Goal: Information Seeking & Learning: Learn about a topic

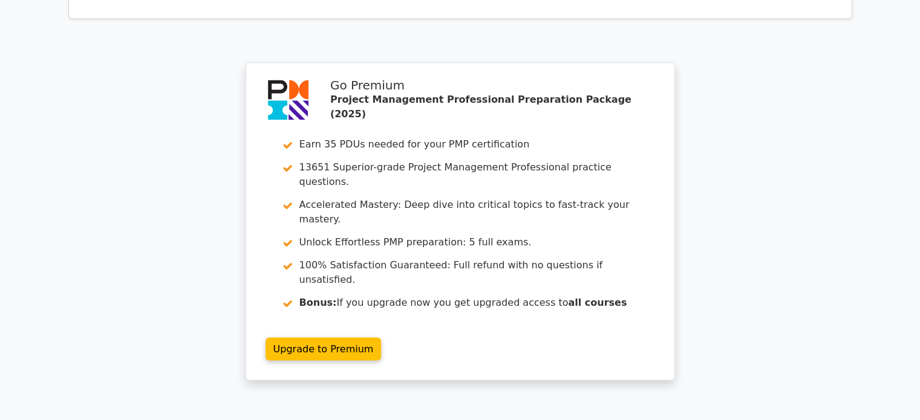
scroll to position [2219, 0]
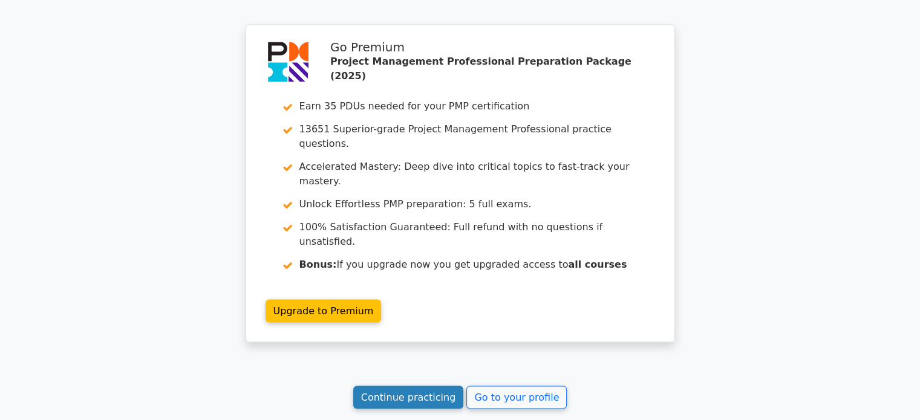
click at [420, 386] on link "Continue practicing" at bounding box center [408, 397] width 111 height 23
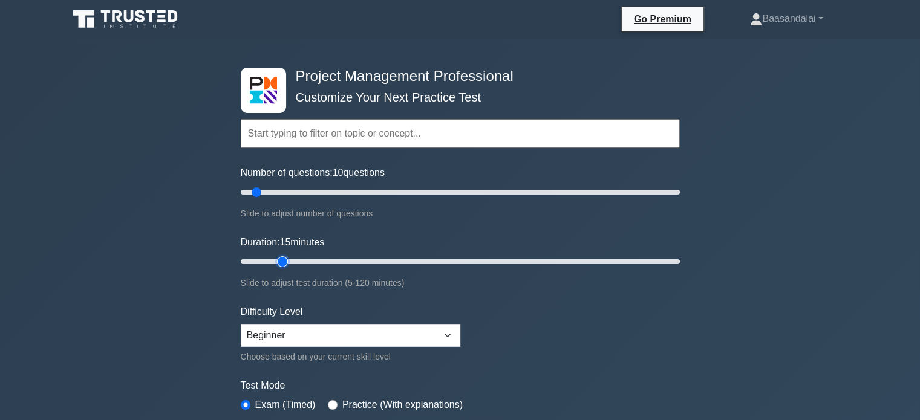
type input "15"
click at [278, 255] on input "Duration: 15 minutes" at bounding box center [460, 262] width 439 height 15
click at [403, 337] on select "Beginner Intermediate Expert" at bounding box center [351, 335] width 220 height 23
select select "expert"
click at [241, 324] on select "Beginner Intermediate Expert" at bounding box center [351, 335] width 220 height 23
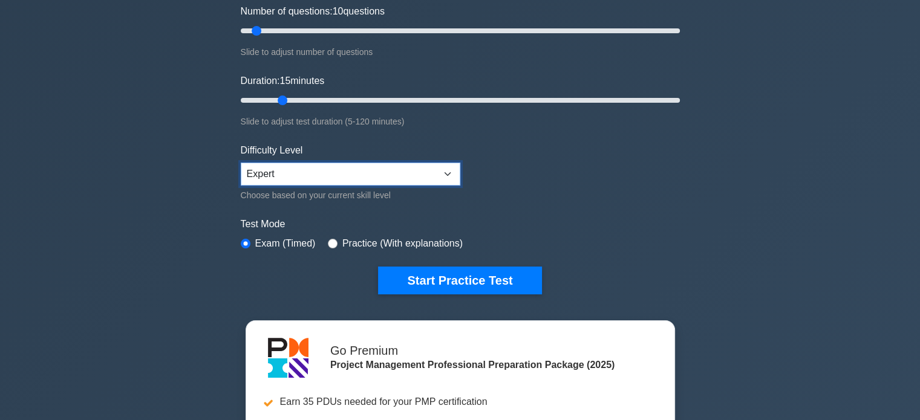
scroll to position [162, 0]
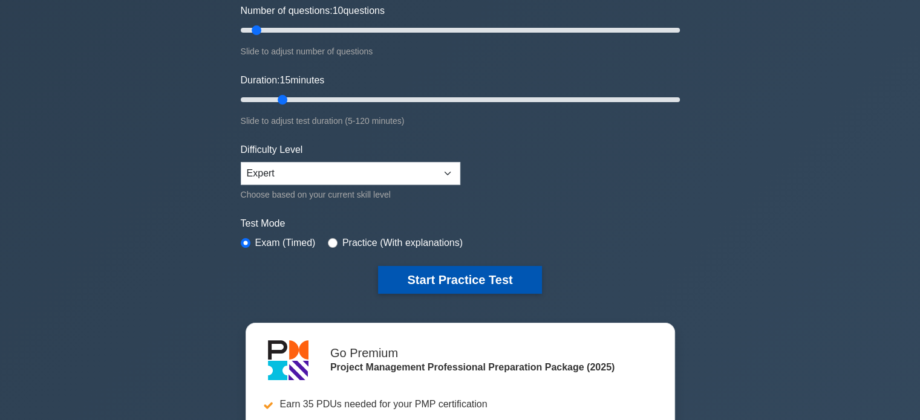
click at [457, 280] on button "Start Practice Test" at bounding box center [459, 280] width 163 height 28
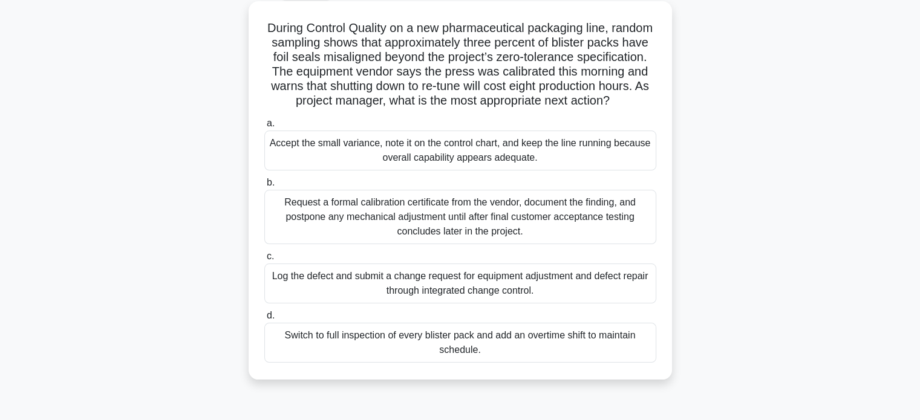
scroll to position [67, 0]
click at [501, 28] on h5 "During Control Quality on a new pharmaceutical packaging line, random sampling …" at bounding box center [460, 64] width 394 height 88
copy h5 "pharmaceutical"
click at [405, 38] on h5 "During Control Quality on a new pharmaceutical packaging line, random sampling …" at bounding box center [460, 64] width 394 height 88
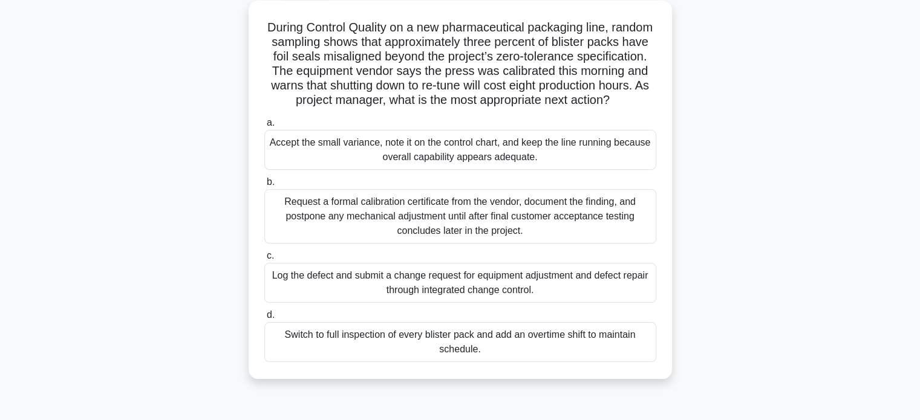
click at [464, 231] on div "Request a formal calibration certificate from the vendor, document the finding,…" at bounding box center [460, 216] width 392 height 54
click at [264, 186] on input "b. Request a formal calibration certificate from the vendor, document the findi…" at bounding box center [264, 182] width 0 height 8
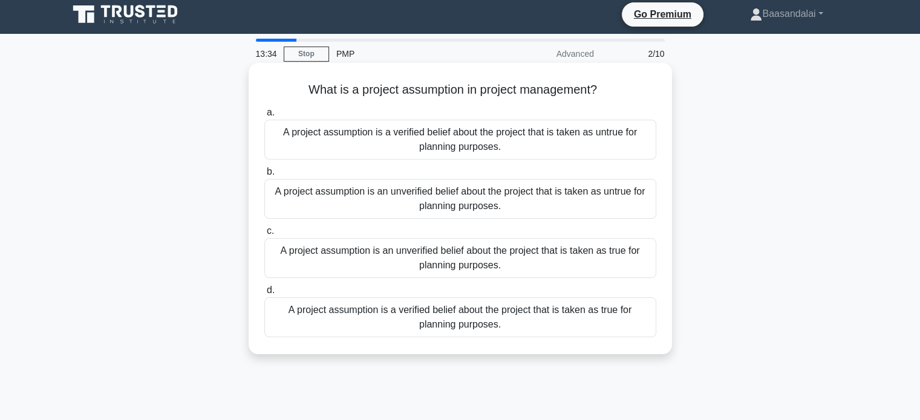
scroll to position [0, 0]
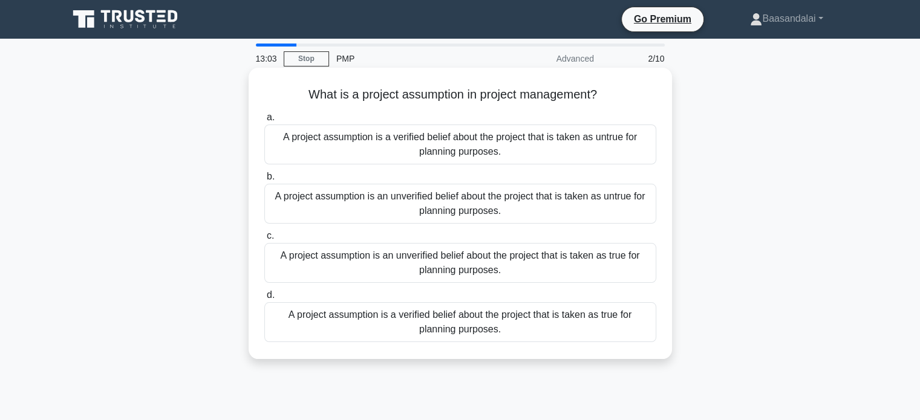
click at [421, 147] on div "A project assumption is a verified belief about the project that is taken as un…" at bounding box center [460, 145] width 392 height 40
click at [264, 122] on input "a. A project assumption is a verified belief about the project that is taken as…" at bounding box center [264, 118] width 0 height 8
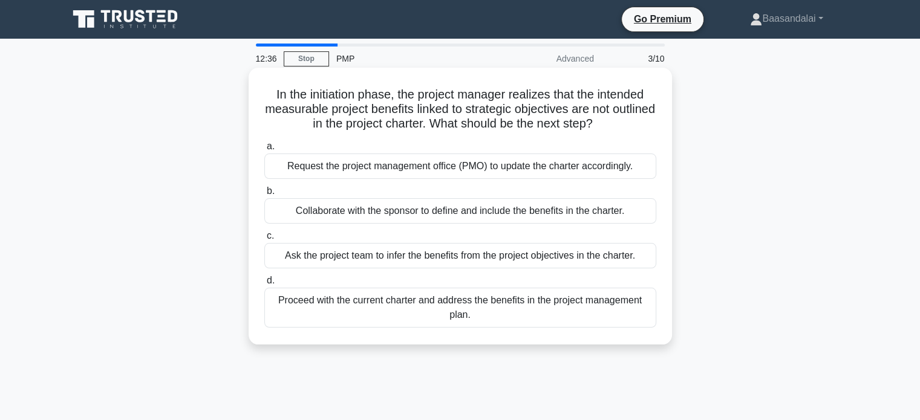
click at [468, 163] on div "Request the project management office (PMO) to update the charter accordingly." at bounding box center [460, 166] width 392 height 25
click at [264, 151] on input "a. Request the project management office (PMO) to update the charter accordingl…" at bounding box center [264, 147] width 0 height 8
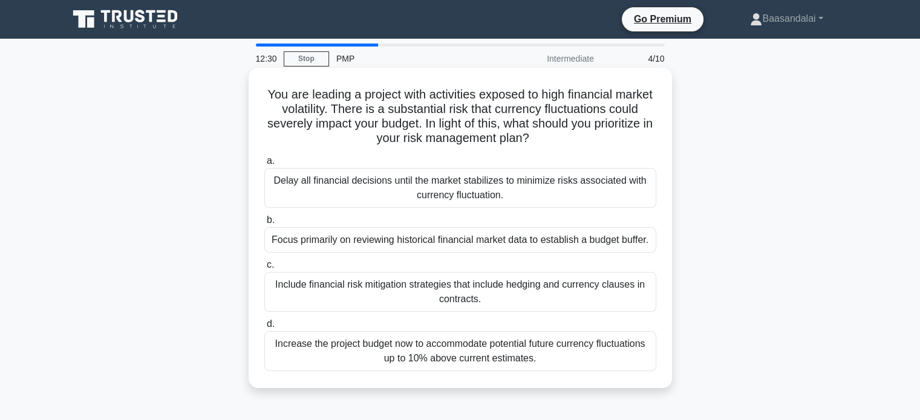
click at [331, 111] on h5 "You are leading a project with activities exposed to high financial market vola…" at bounding box center [460, 116] width 394 height 59
copy h5 "volatility"
click at [463, 106] on h5 "You are leading a project with activities exposed to high financial market vola…" at bounding box center [460, 116] width 394 height 59
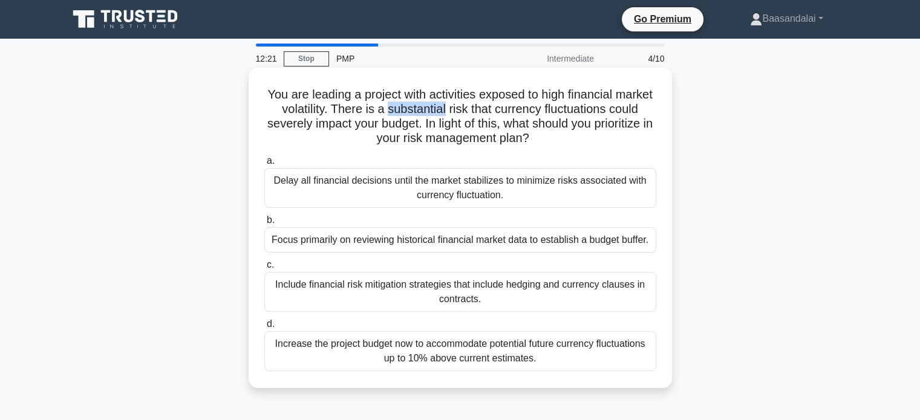
copy h5 "substantial"
click at [597, 109] on h5 "You are leading a project with activities exposed to high financial market vola…" at bounding box center [460, 116] width 394 height 59
copy h5 "fluctuations"
click at [324, 125] on h5 "You are leading a project with activities exposed to high financial market vola…" at bounding box center [460, 116] width 394 height 59
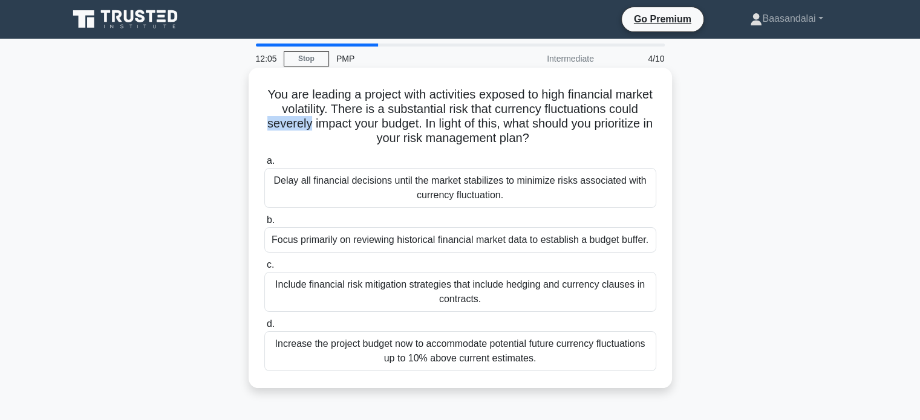
click at [324, 125] on h5 "You are leading a project with activities exposed to high financial market vola…" at bounding box center [460, 116] width 394 height 59
copy h5 "severely"
click at [446, 243] on div "Focus primarily on reviewing historical financial market data to establish a bu…" at bounding box center [460, 239] width 392 height 25
click at [264, 224] on input "b. Focus primarily on reviewing historical financial market data to establish a…" at bounding box center [264, 221] width 0 height 8
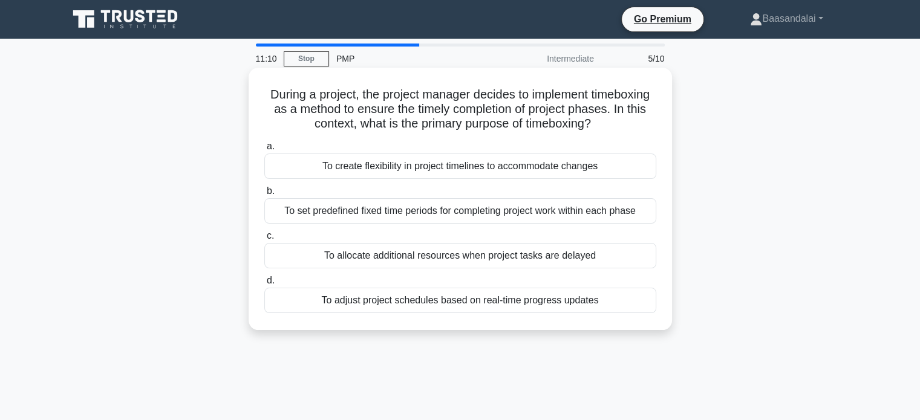
click at [458, 215] on div "To set predefined fixed time periods for completing project work within each ph…" at bounding box center [460, 210] width 392 height 25
click at [264, 195] on input "b. To set predefined fixed time periods for completing project work within each…" at bounding box center [264, 191] width 0 height 8
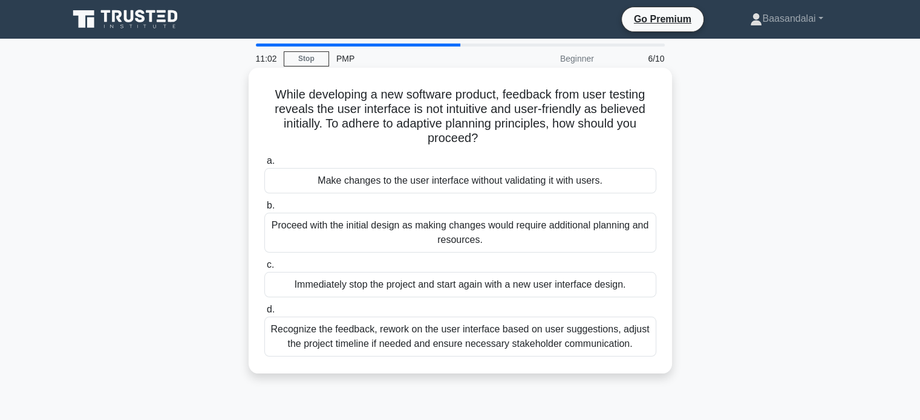
click at [463, 111] on h5 "While developing a new software product, feedback from user testing reveals the…" at bounding box center [460, 116] width 394 height 59
copy h5 "intuitive"
click at [460, 344] on div "Recognize the feedback, rework on the user interface based on user suggestions,…" at bounding box center [460, 337] width 392 height 40
click at [264, 314] on input "d. Recognize the feedback, rework on the user interface based on user suggestio…" at bounding box center [264, 310] width 0 height 8
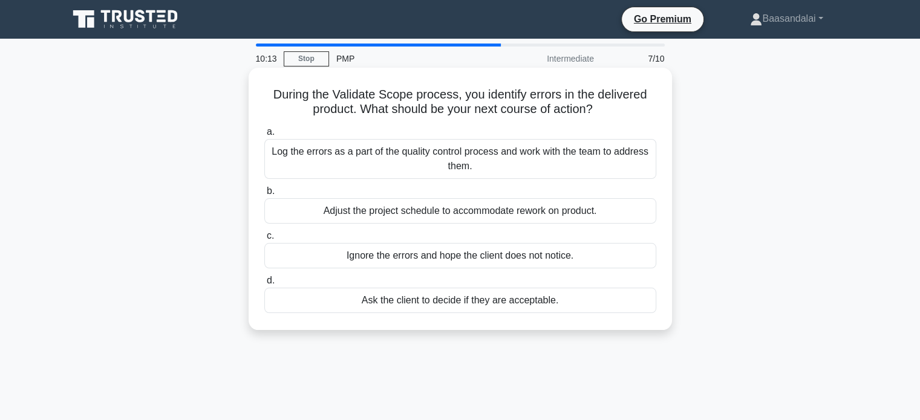
click at [442, 161] on div "Log the errors as a part of the quality control process and work with the team …" at bounding box center [460, 159] width 392 height 40
click at [264, 136] on input "a. Log the errors as a part of the quality control process and work with the te…" at bounding box center [264, 132] width 0 height 8
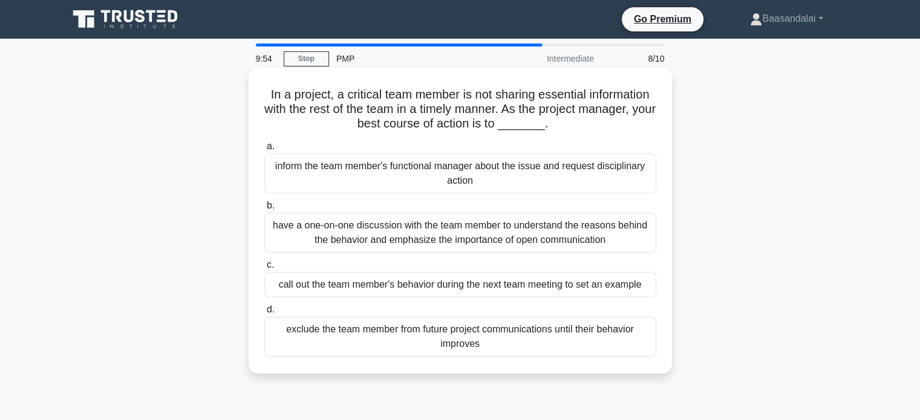
click at [403, 231] on div "have a one-on-one discussion with the team member to understand the reasons beh…" at bounding box center [460, 233] width 392 height 40
click at [264, 210] on input "b. have a one-on-one discussion with the team member to understand the reasons …" at bounding box center [264, 206] width 0 height 8
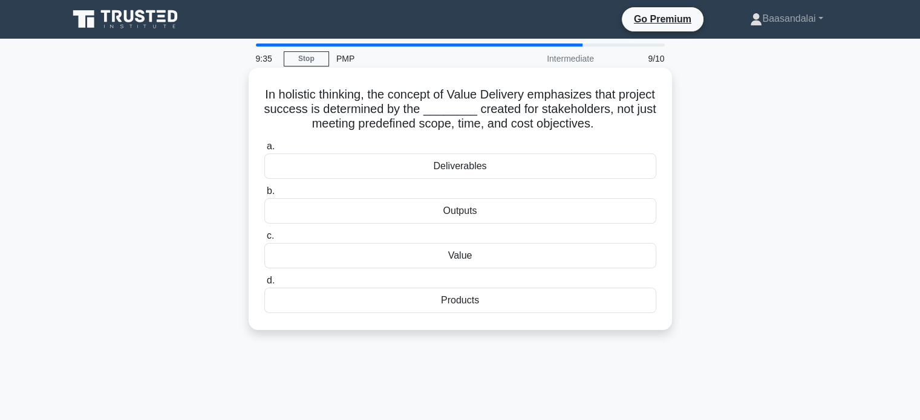
click at [428, 165] on div "Deliverables" at bounding box center [460, 166] width 392 height 25
click at [264, 151] on input "a. Deliverables" at bounding box center [264, 147] width 0 height 8
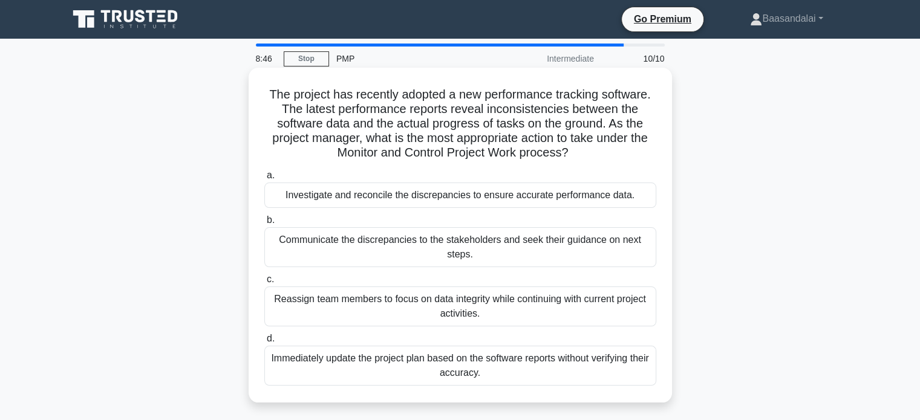
click at [445, 200] on div "Investigate and reconcile the discrepancies to ensure accurate performance data." at bounding box center [460, 195] width 392 height 25
click at [264, 180] on input "a. Investigate and reconcile the discrepancies to ensure accurate performance d…" at bounding box center [264, 176] width 0 height 8
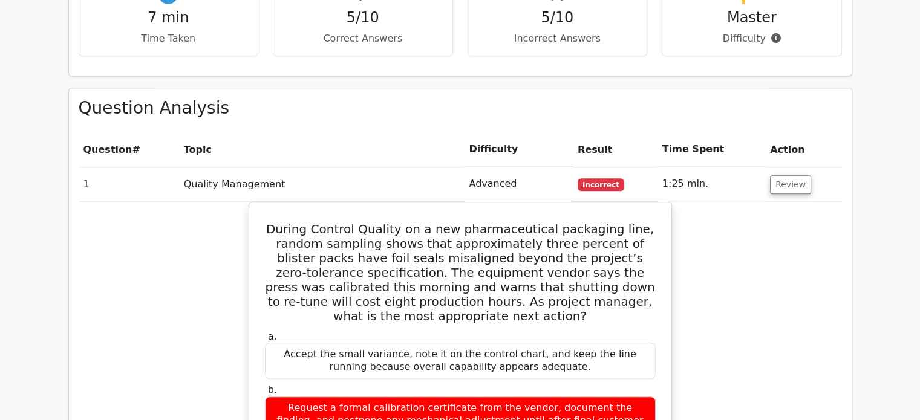
scroll to position [909, 0]
click at [775, 176] on button "Review" at bounding box center [790, 185] width 41 height 19
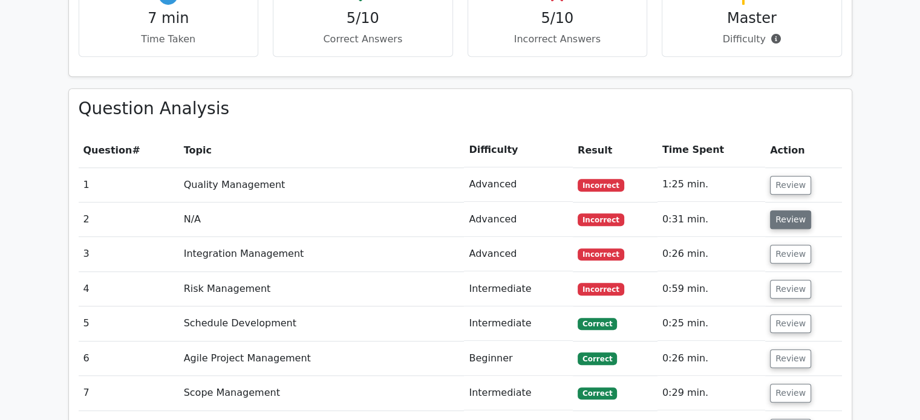
click at [781, 210] on button "Review" at bounding box center [790, 219] width 41 height 19
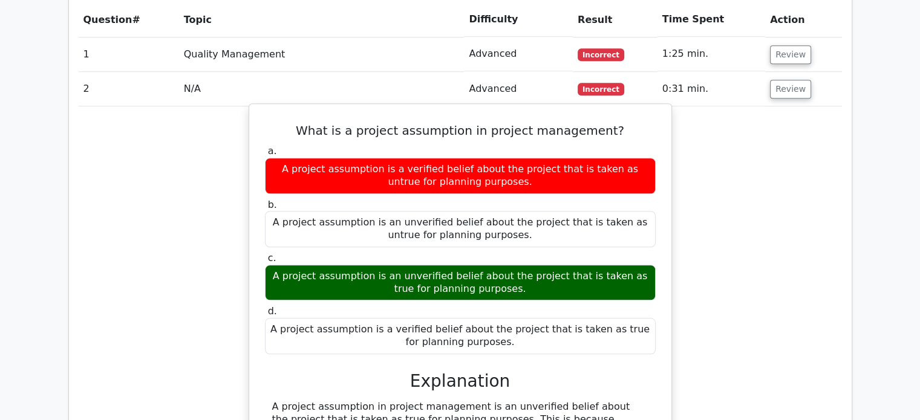
scroll to position [1040, 0]
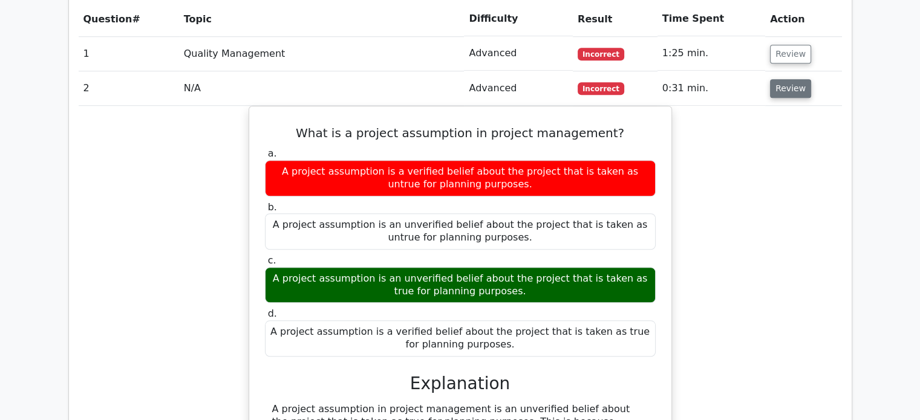
click at [779, 79] on button "Review" at bounding box center [790, 88] width 41 height 19
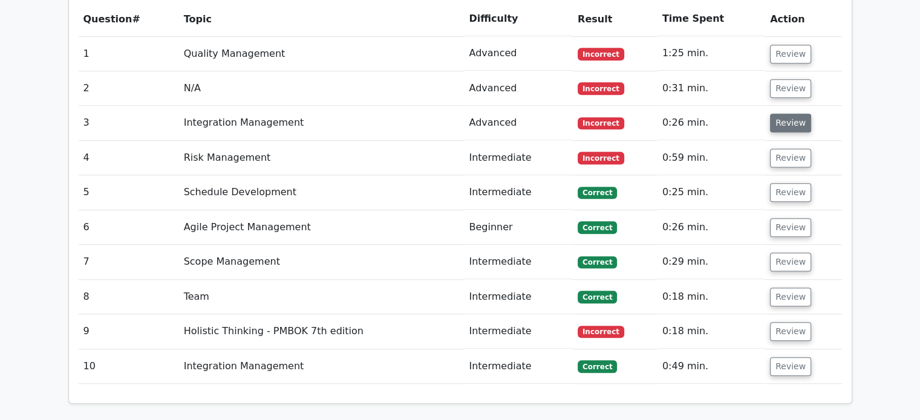
click at [779, 114] on button "Review" at bounding box center [790, 123] width 41 height 19
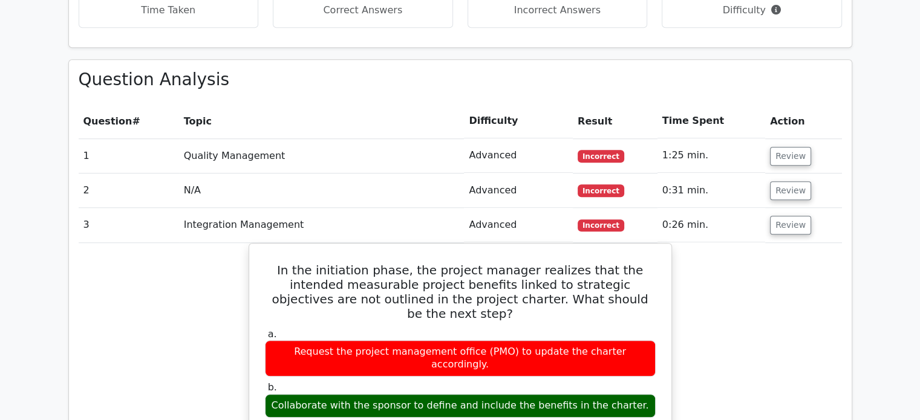
scroll to position [927, 0]
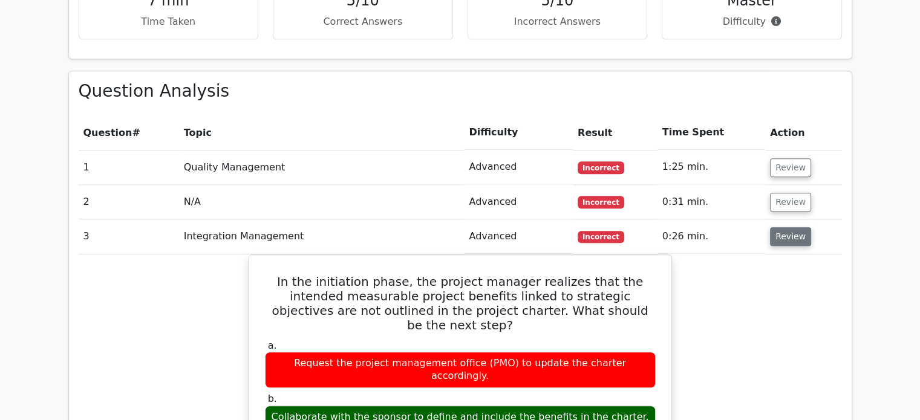
click at [777, 227] on button "Review" at bounding box center [790, 236] width 41 height 19
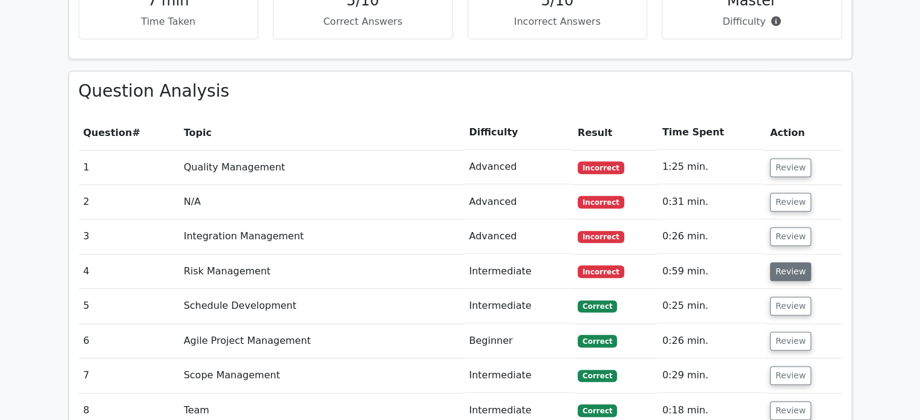
click at [777, 262] on button "Review" at bounding box center [790, 271] width 41 height 19
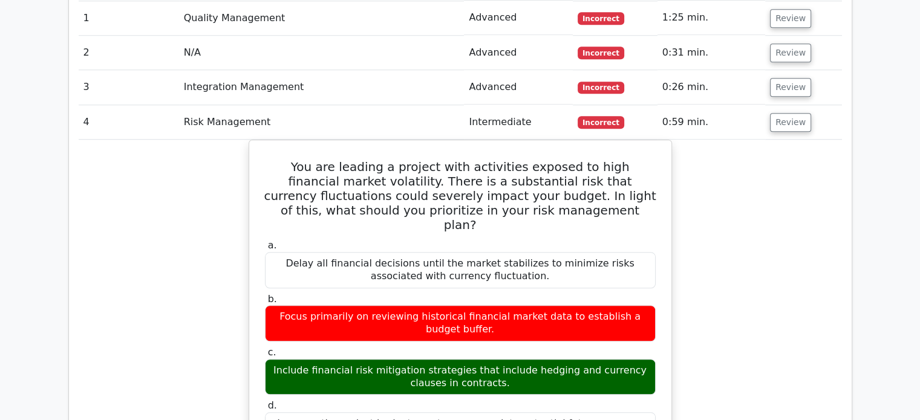
scroll to position [1078, 0]
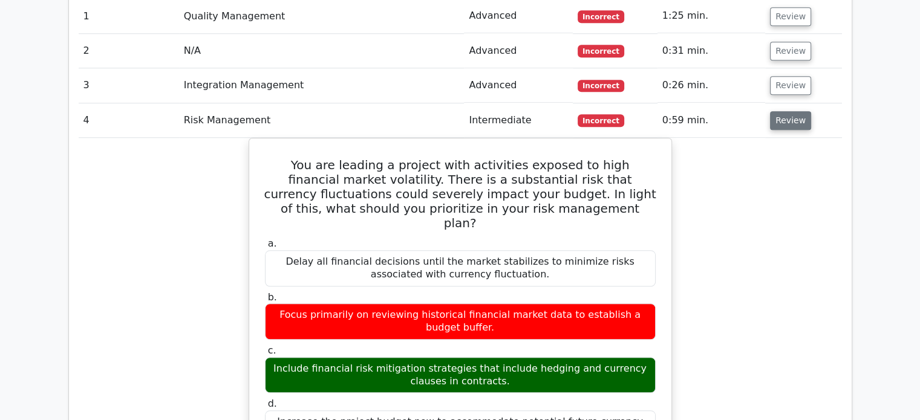
click at [793, 111] on button "Review" at bounding box center [790, 120] width 41 height 19
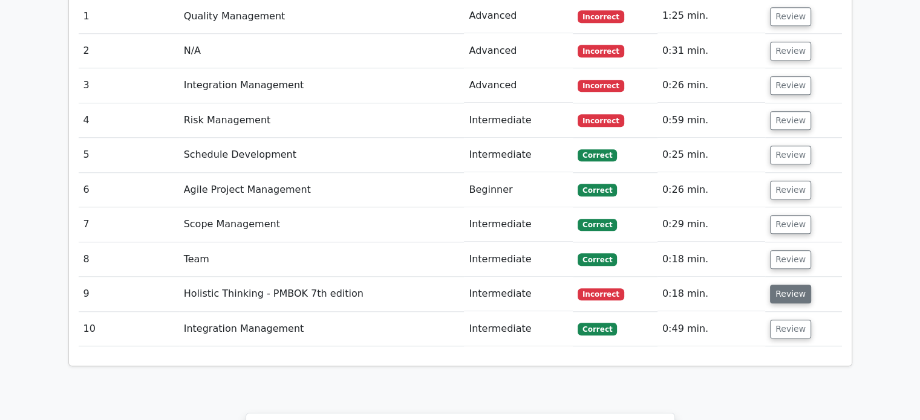
click at [780, 285] on button "Review" at bounding box center [790, 294] width 41 height 19
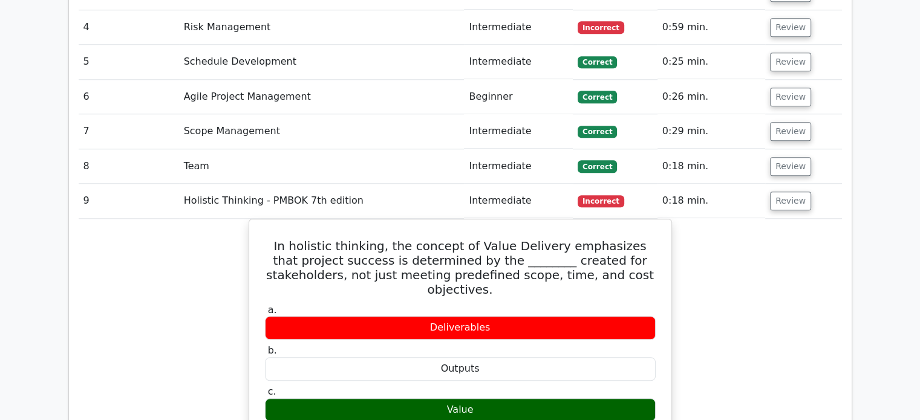
scroll to position [1173, 0]
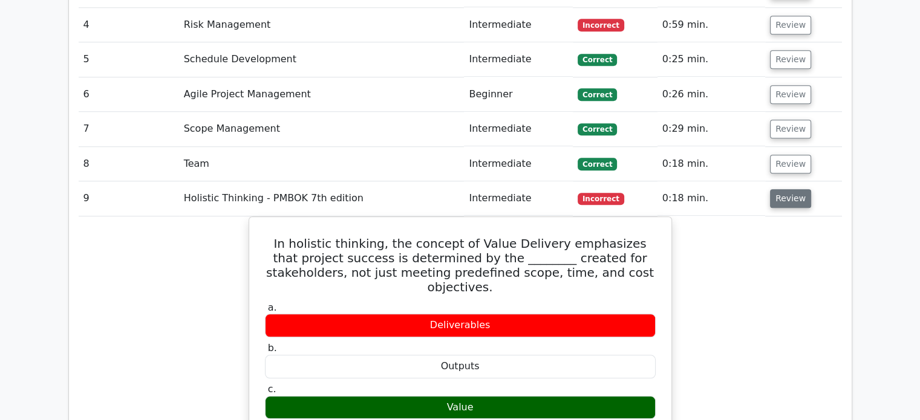
click at [784, 189] on button "Review" at bounding box center [790, 198] width 41 height 19
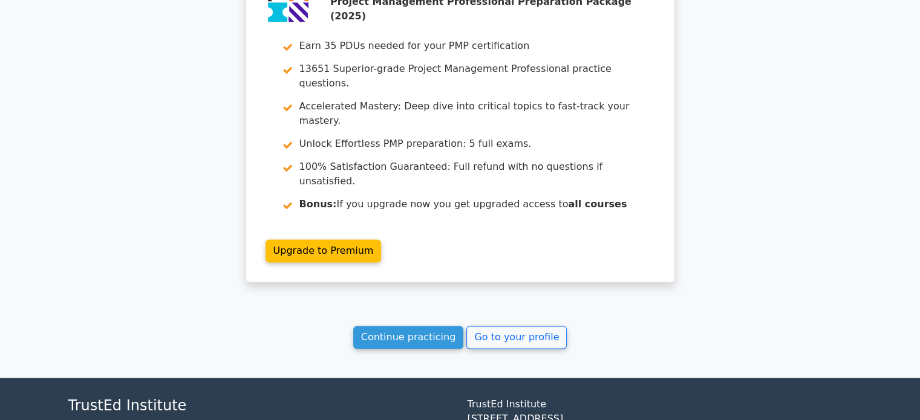
scroll to position [1536, 0]
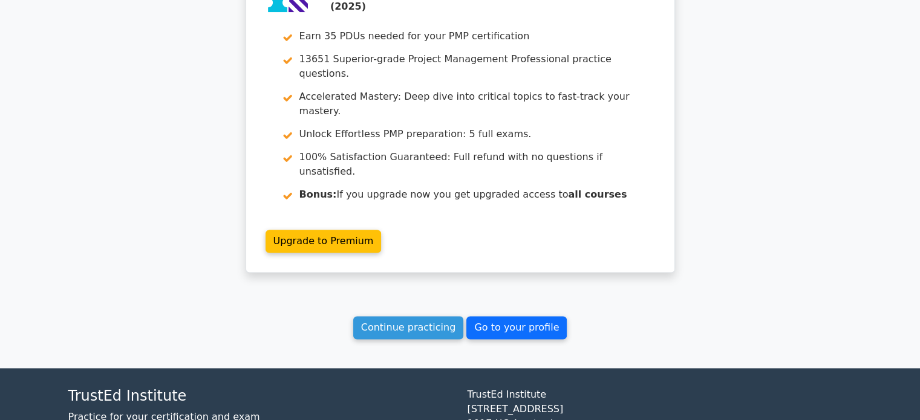
click at [507, 316] on link "Go to your profile" at bounding box center [516, 327] width 100 height 23
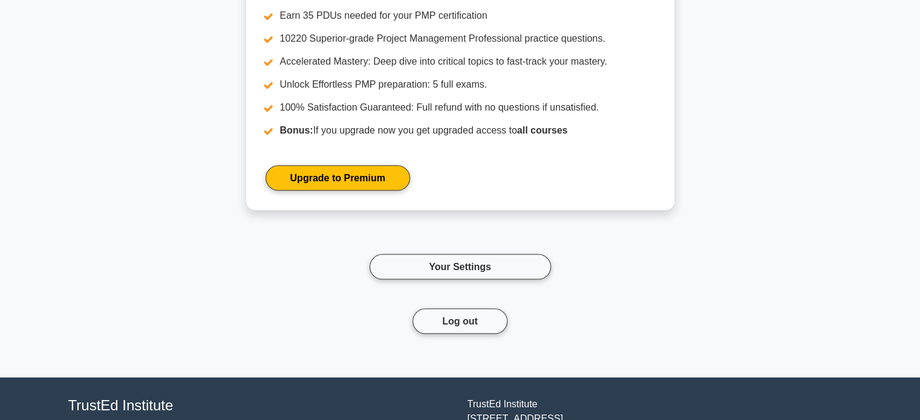
scroll to position [2458, 0]
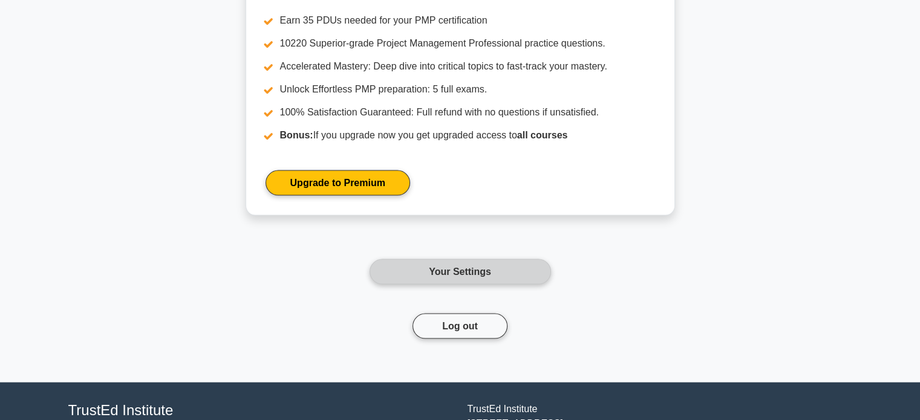
click at [481, 259] on link "Your Settings" at bounding box center [460, 271] width 181 height 25
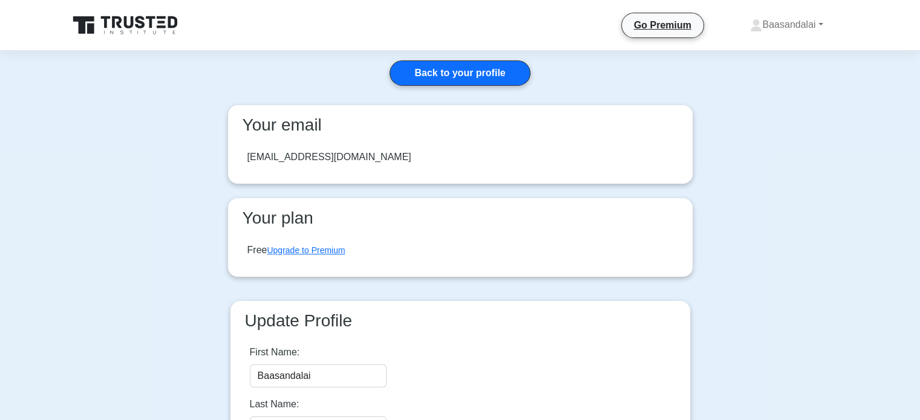
click at [137, 27] on icon at bounding box center [140, 22] width 10 height 13
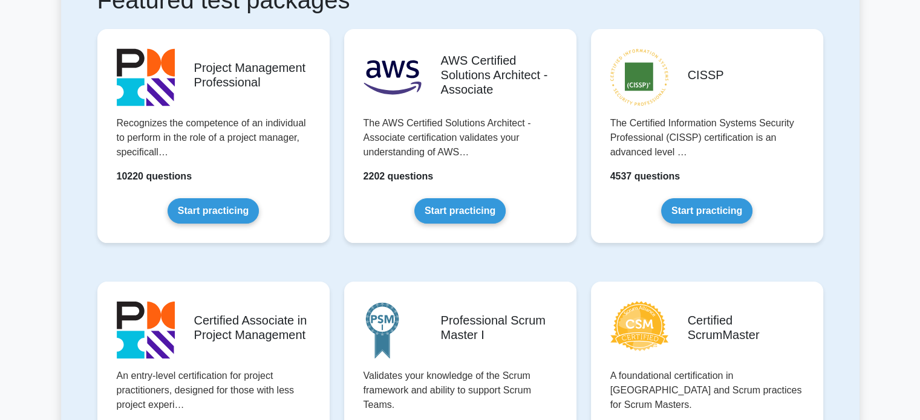
scroll to position [253, 0]
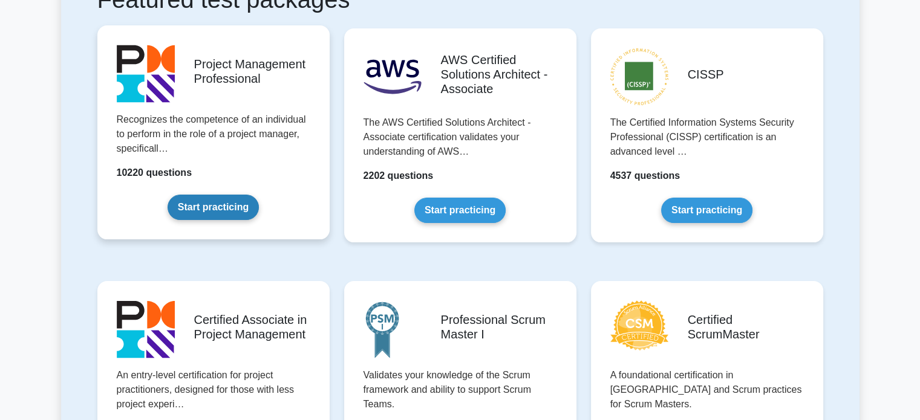
click at [219, 209] on link "Start practicing" at bounding box center [213, 207] width 91 height 25
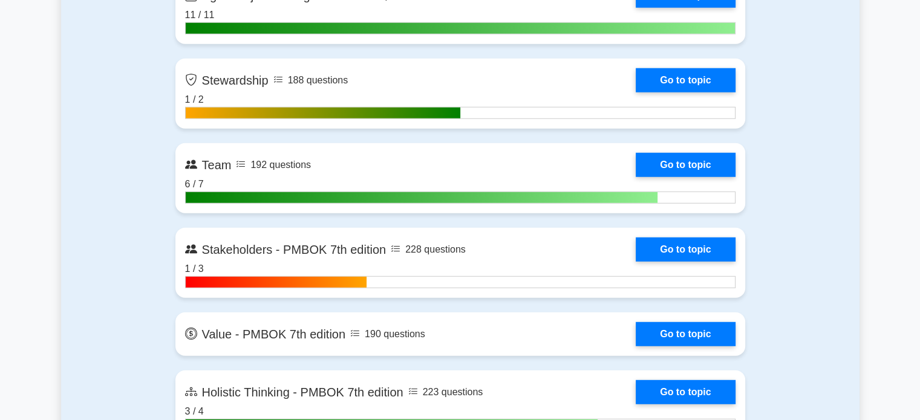
scroll to position [3229, 0]
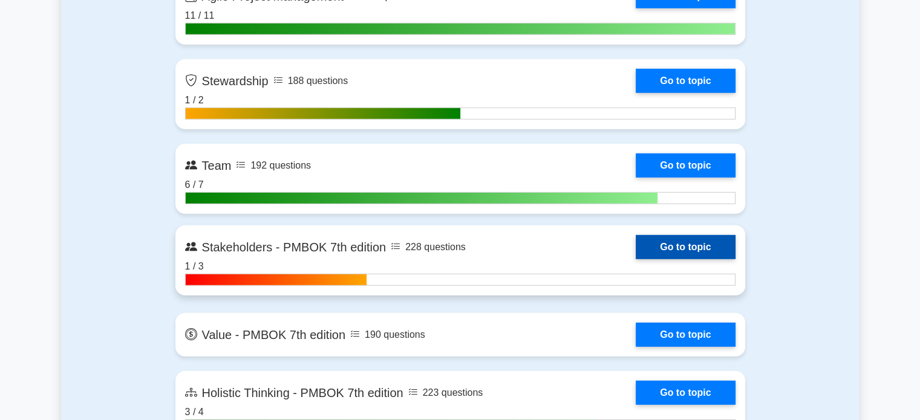
click at [673, 240] on link "Go to topic" at bounding box center [685, 247] width 99 height 24
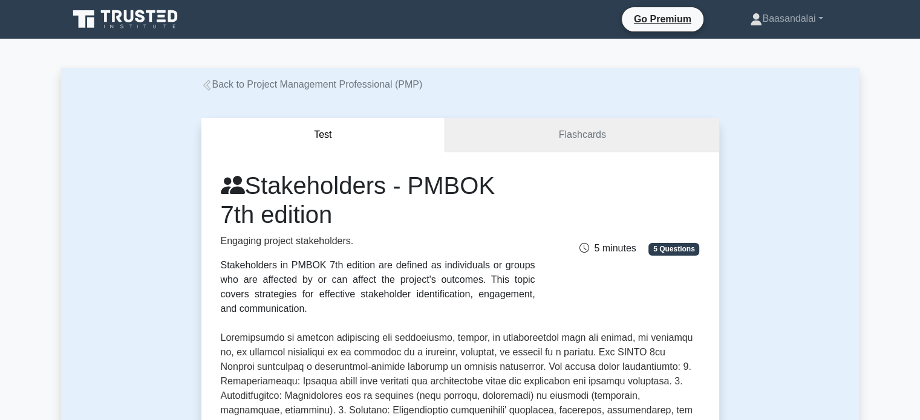
click at [529, 142] on link "Flashcards" at bounding box center [581, 135] width 273 height 34
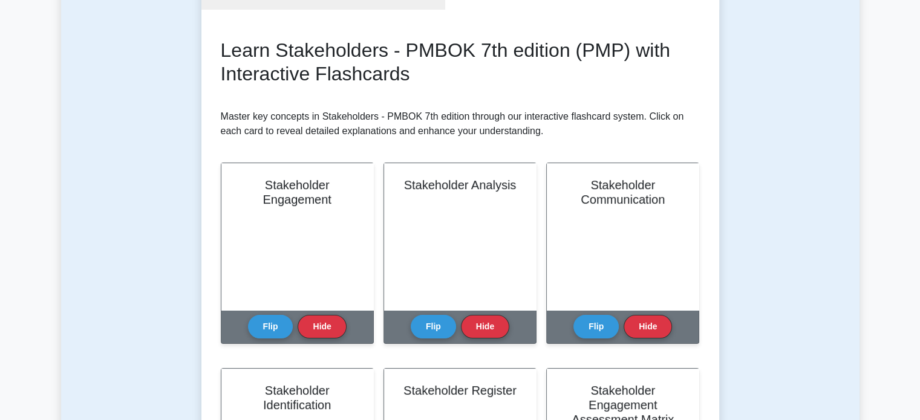
scroll to position [142, 0]
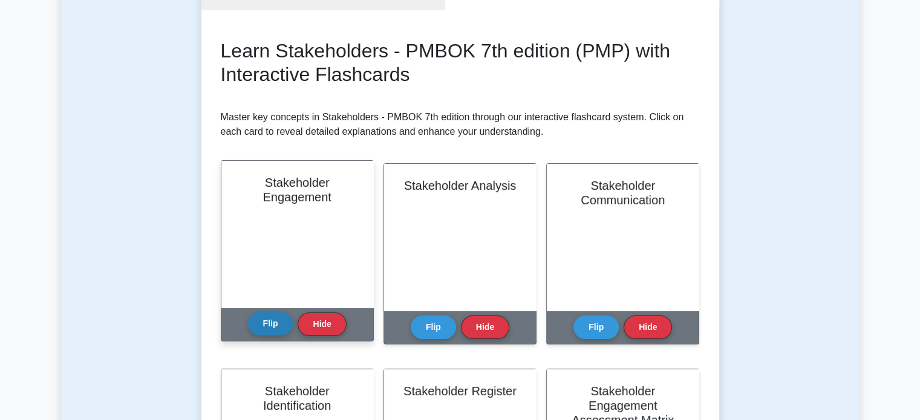
click at [269, 328] on button "Flip" at bounding box center [270, 324] width 45 height 24
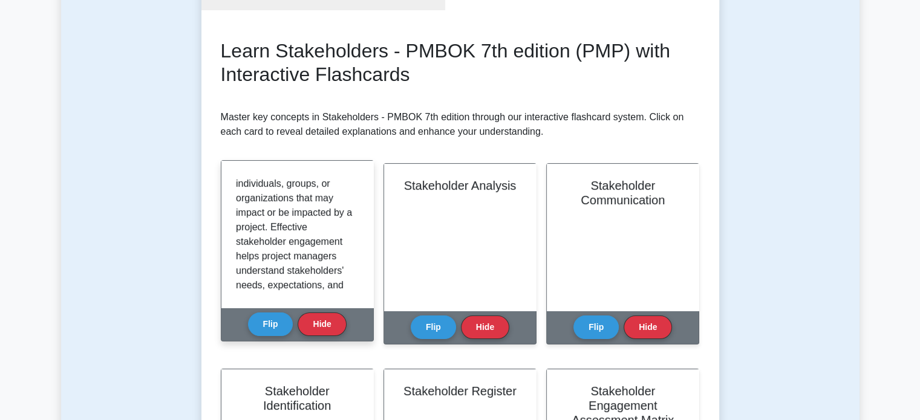
scroll to position [119, 0]
